Goal: Information Seeking & Learning: Find contact information

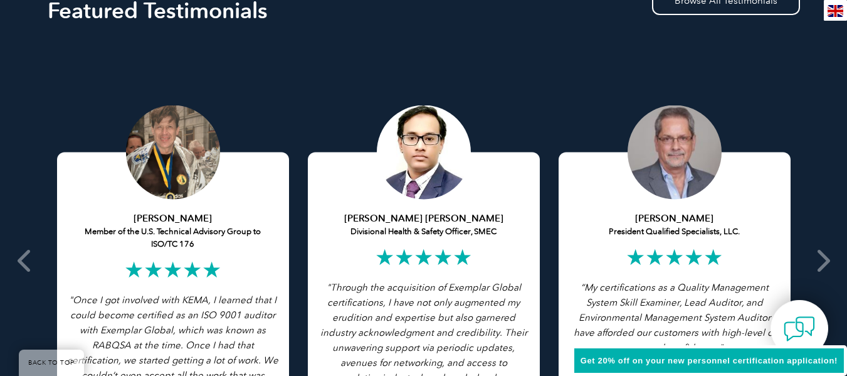
scroll to position [1867, 0]
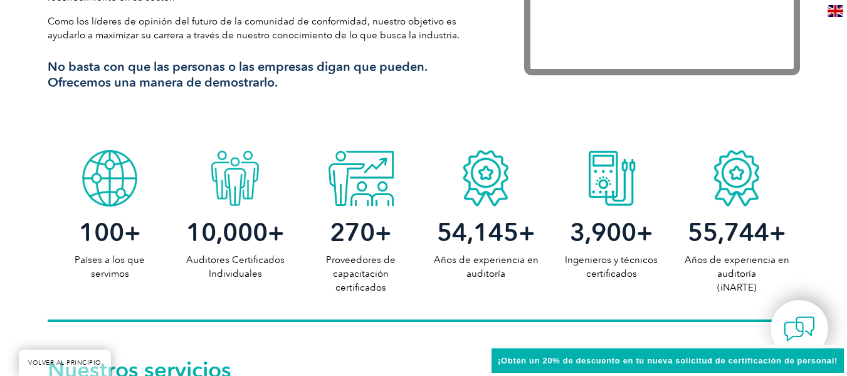
scroll to position [921, 0]
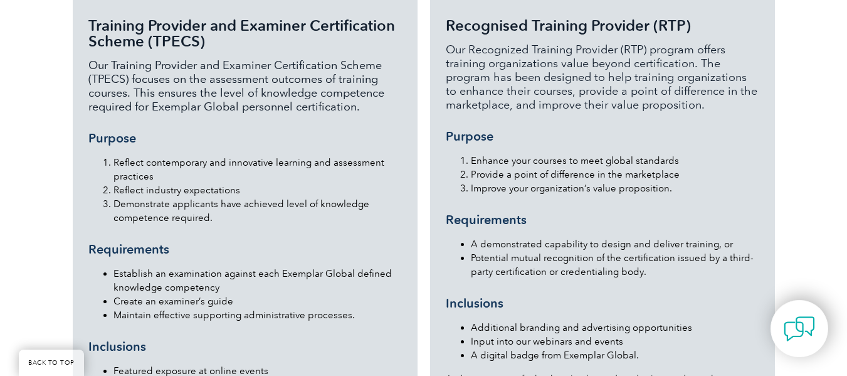
scroll to position [1656, 0]
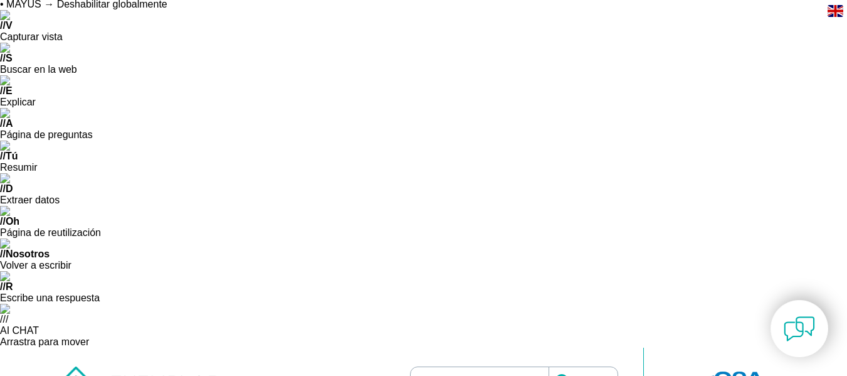
scroll to position [0, 0]
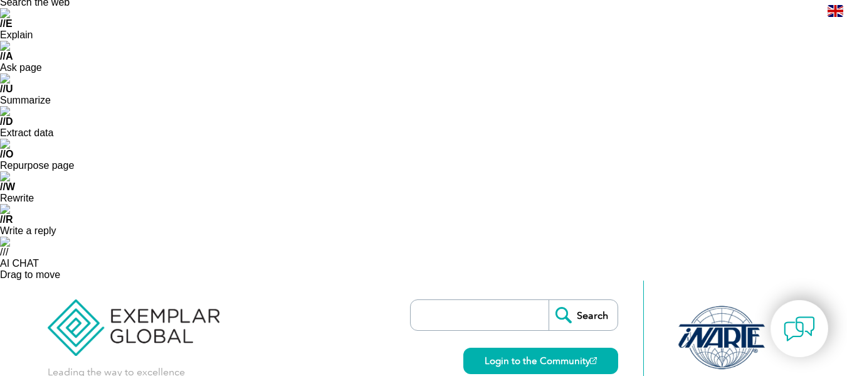
scroll to position [103, 0]
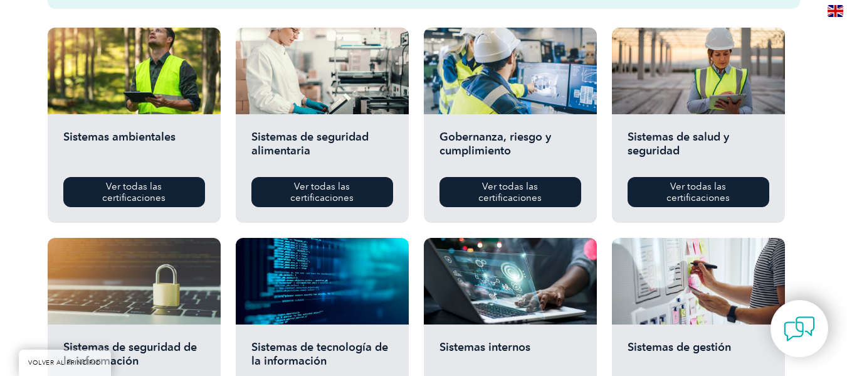
scroll to position [829, 0]
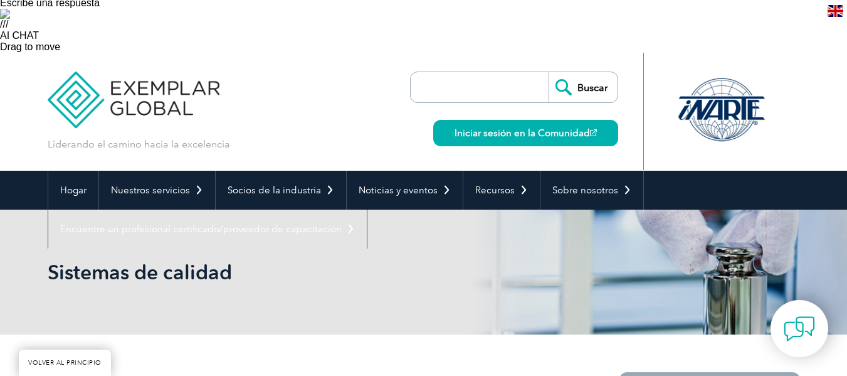
scroll to position [337, 0]
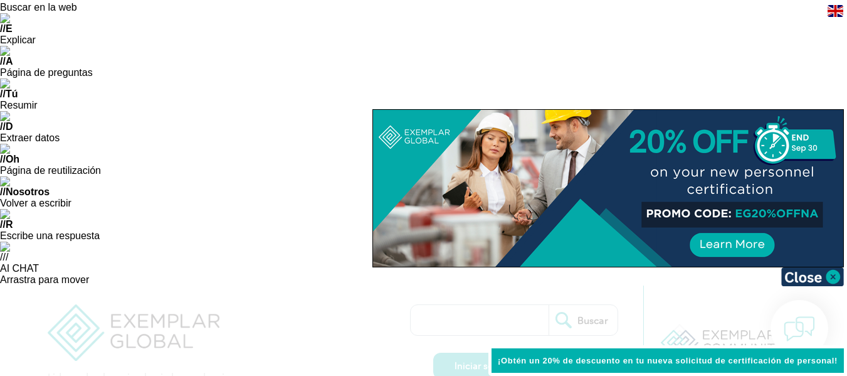
scroll to position [13, 0]
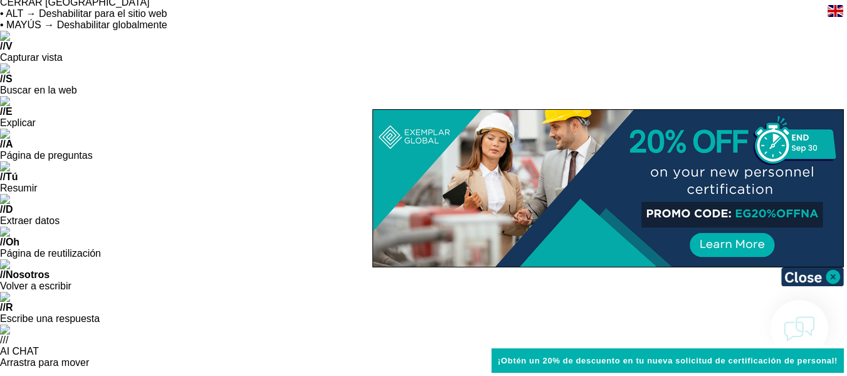
click at [724, 233] on div at bounding box center [608, 188] width 470 height 157
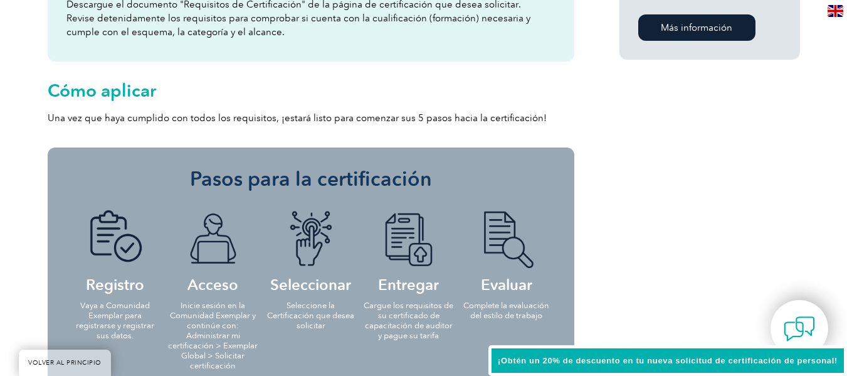
scroll to position [1586, 0]
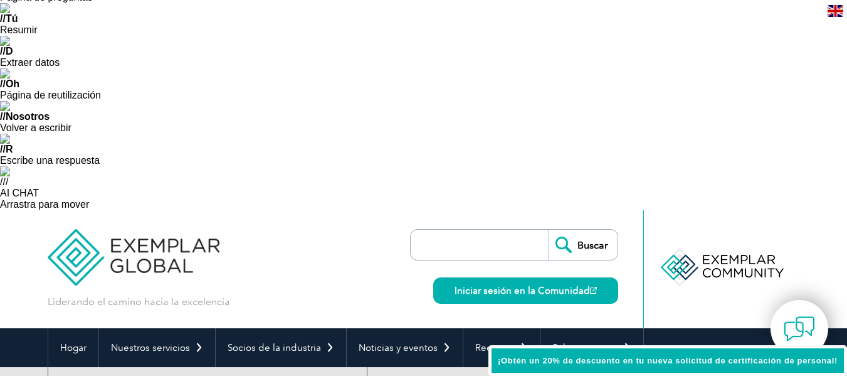
scroll to position [0, 0]
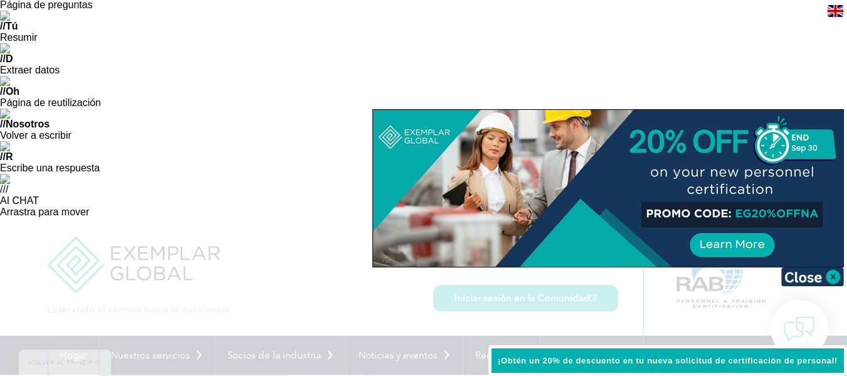
scroll to position [164, 0]
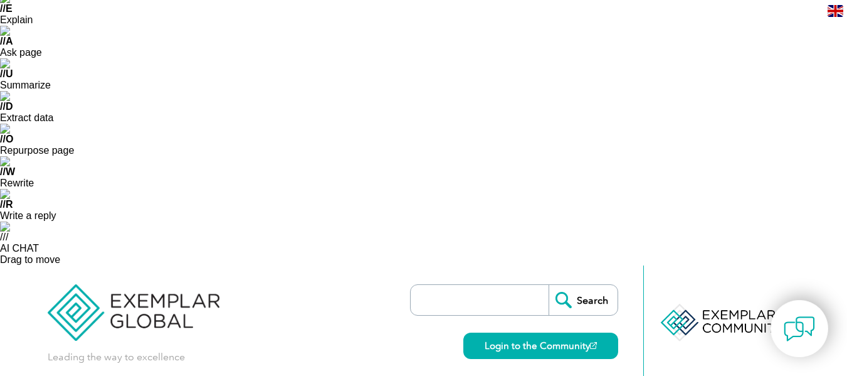
scroll to position [114, 0]
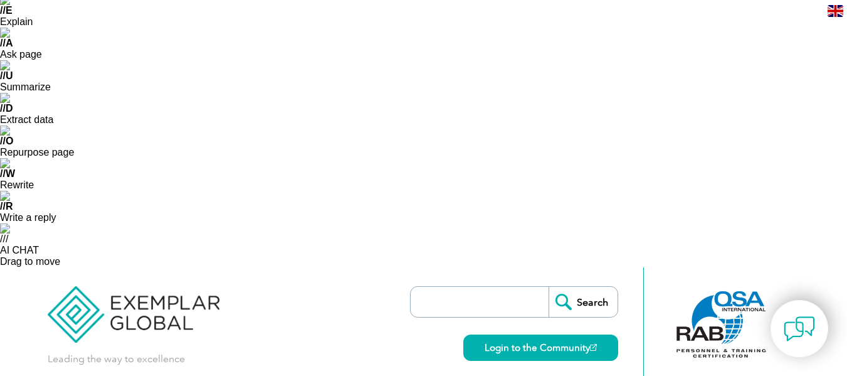
drag, startPoint x: 369, startPoint y: 209, endPoint x: 264, endPoint y: 170, distance: 112.5
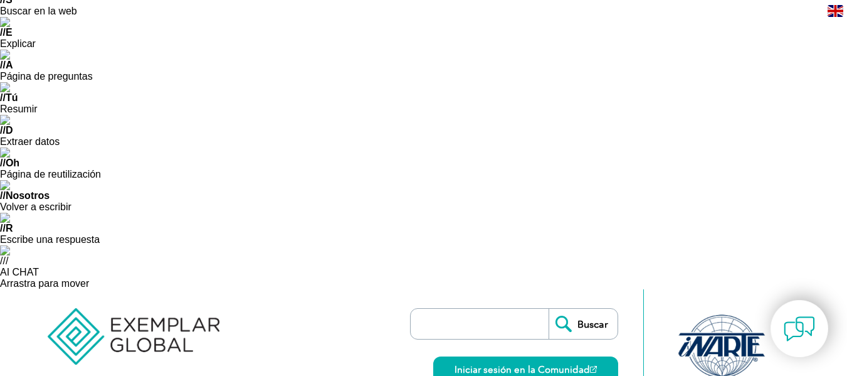
scroll to position [88, 0]
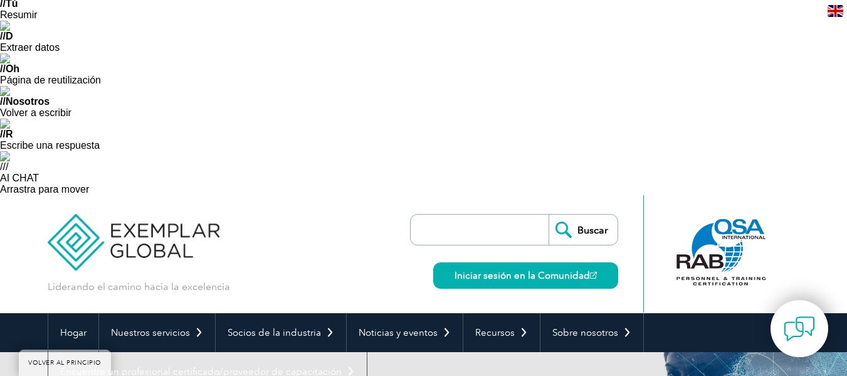
scroll to position [241, 0]
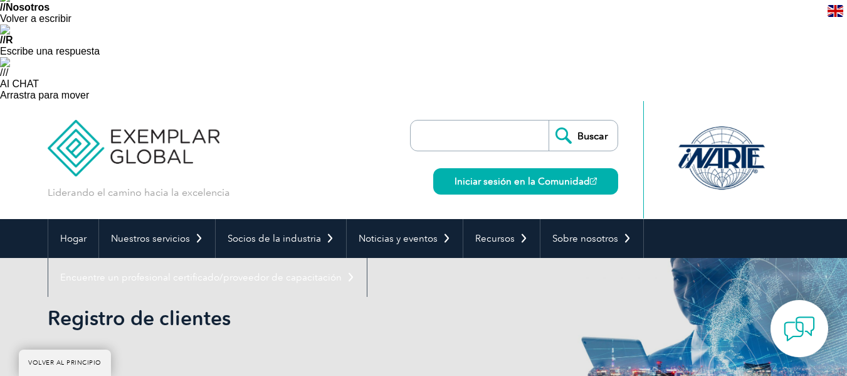
scroll to position [280, 0]
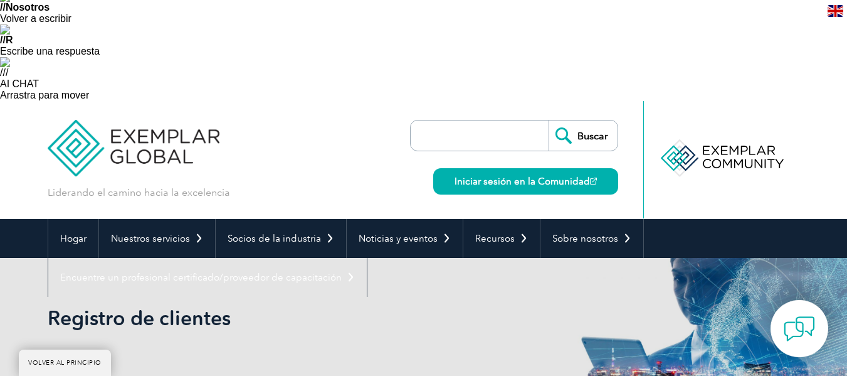
select select "Online"
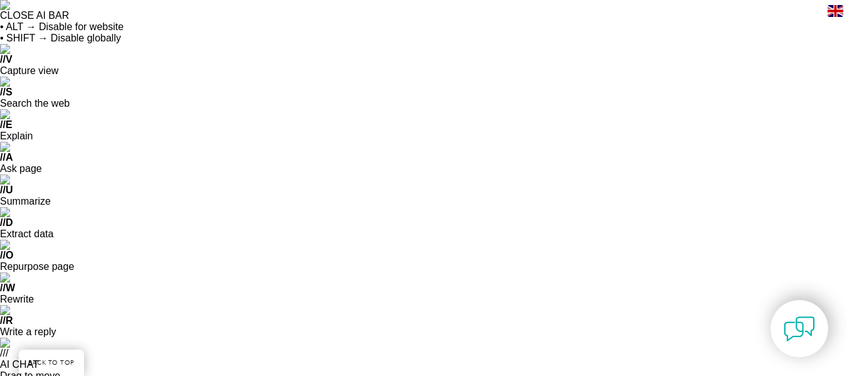
scroll to position [333, 0]
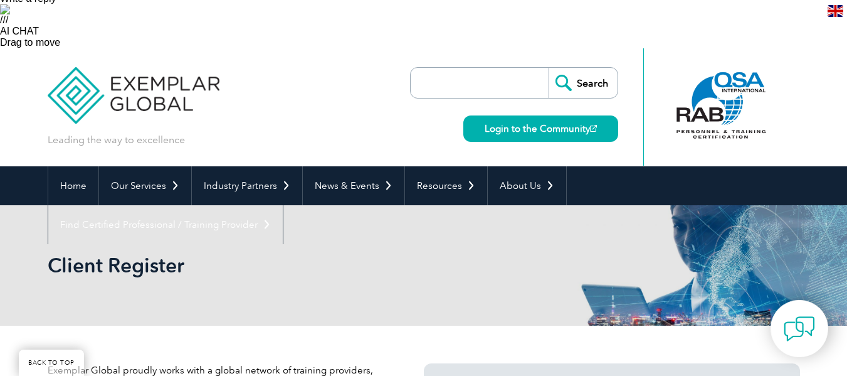
select select "[GEOGRAPHIC_DATA]"
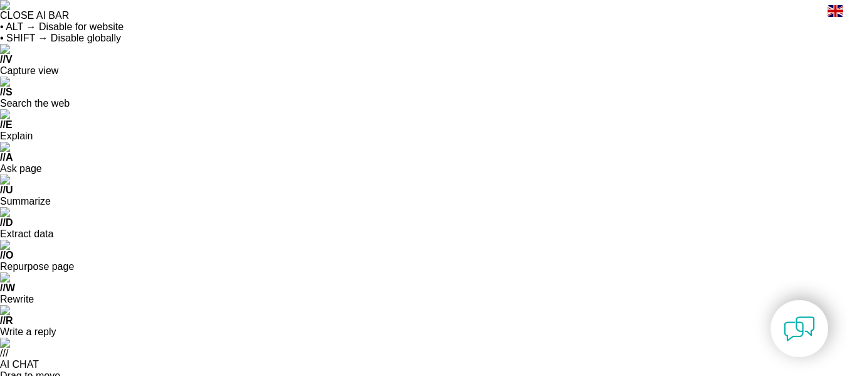
select select "[GEOGRAPHIC_DATA]"
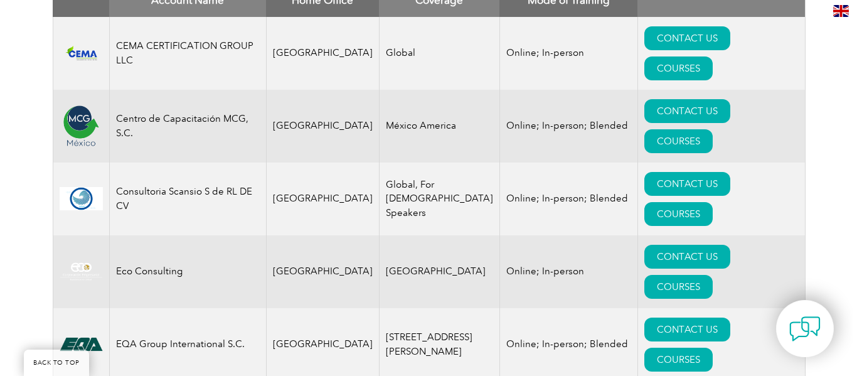
scroll to position [950, 0]
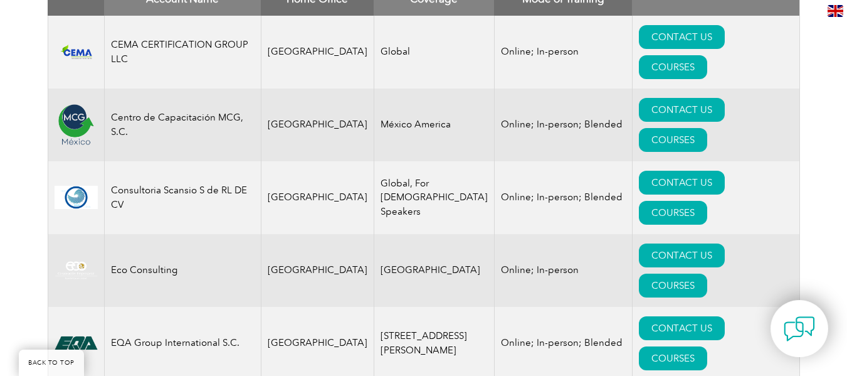
drag, startPoint x: 190, startPoint y: 155, endPoint x: 113, endPoint y: 152, distance: 77.2
copy td "SIGMAKAI JSTC"
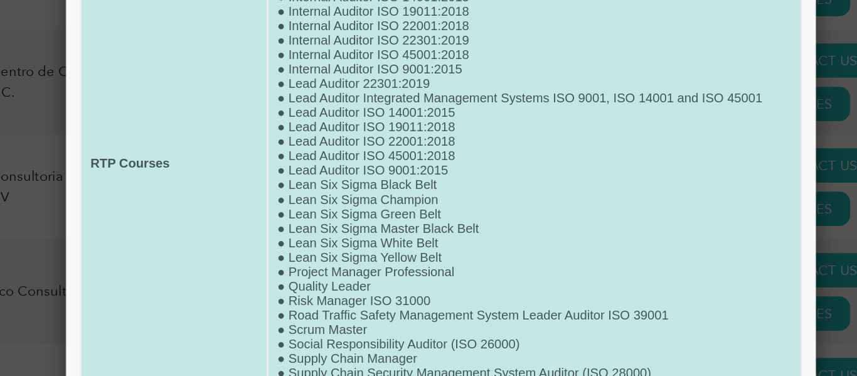
scroll to position [60, 0]
click at [342, 46] on td "● B2B Strategic Sales Professional ● Educational Organization Auditor (ISO 2100…" at bounding box center [394, 92] width 369 height 369
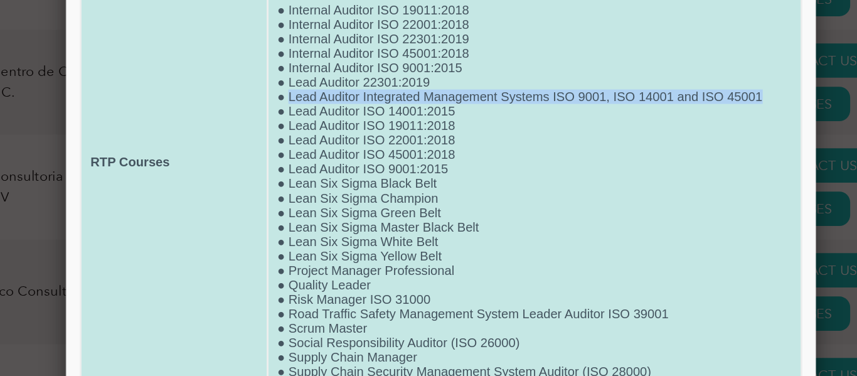
drag, startPoint x: 222, startPoint y: 46, endPoint x: 563, endPoint y: 44, distance: 340.6
click at [563, 44] on td "● B2B Strategic Sales Professional ● Educational Organization Auditor (ISO 2100…" at bounding box center [394, 92] width 369 height 369
copy td "Lead Auditor Integrated Management Systems ISO 9001, ISO 14001 and ISO 45001"
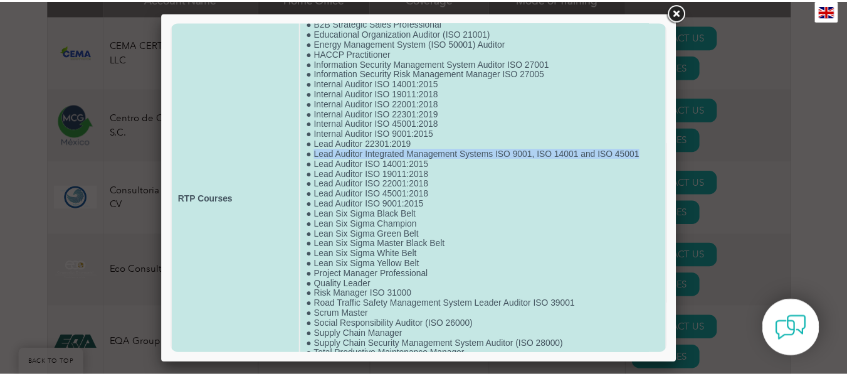
scroll to position [0, 0]
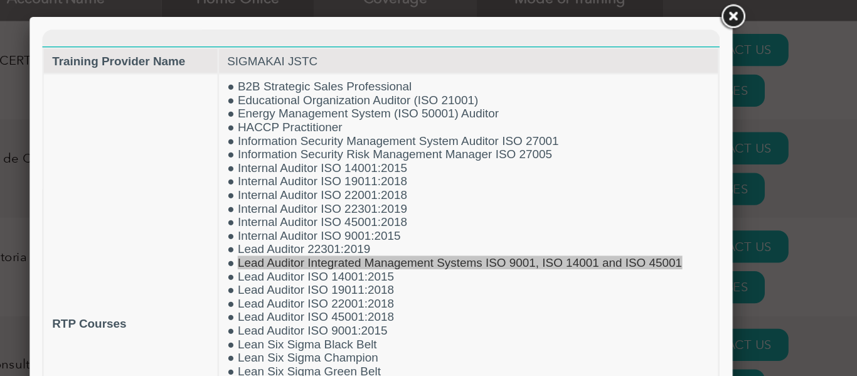
click at [686, 9] on link at bounding box center [683, 12] width 23 height 23
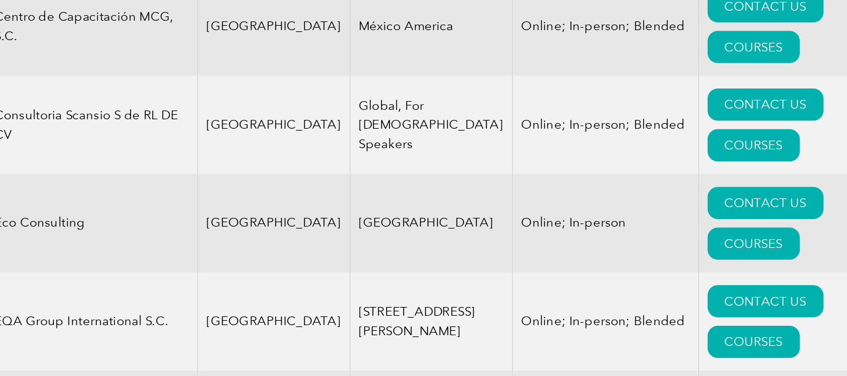
scroll to position [957, 0]
